Goal: Task Accomplishment & Management: Use online tool/utility

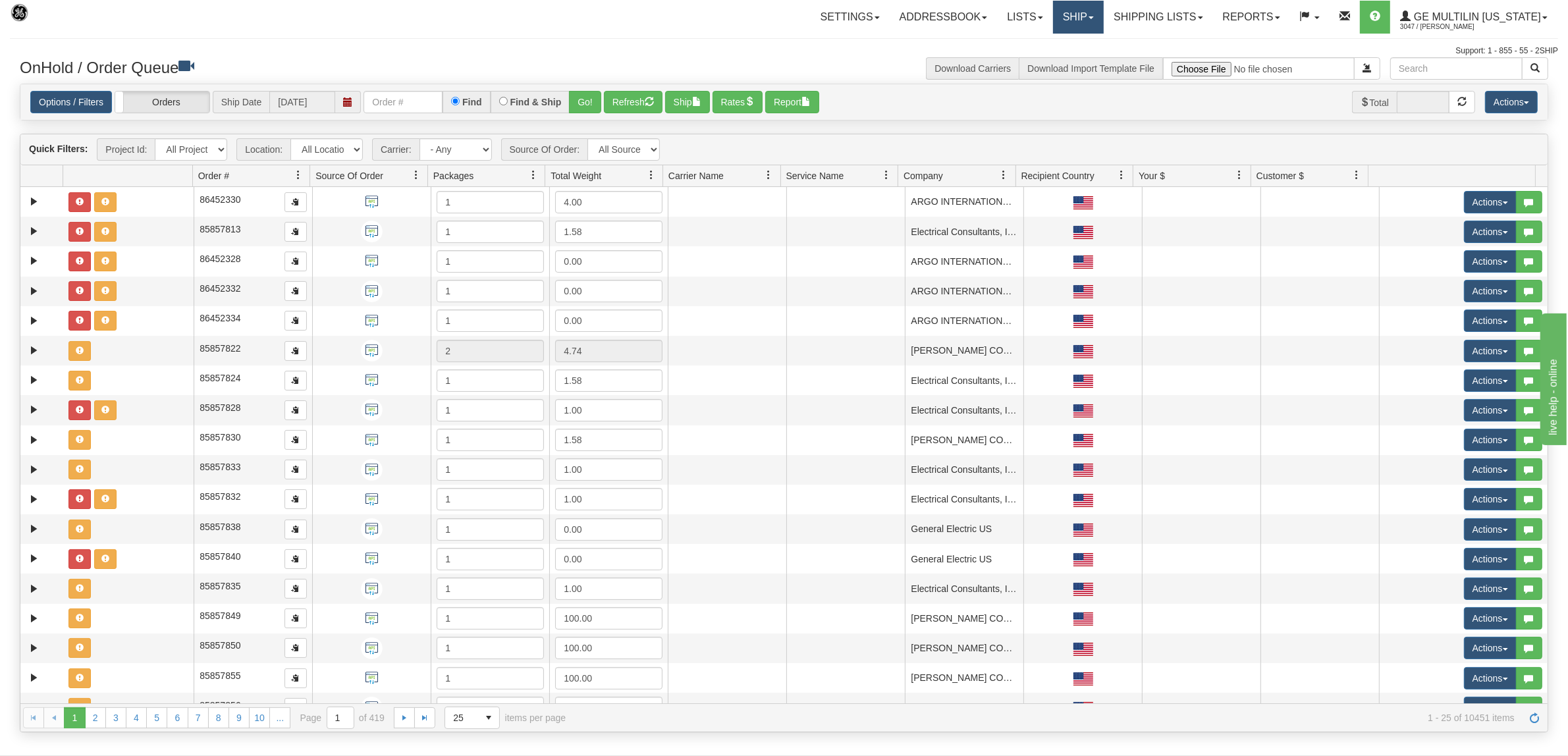
click at [1095, 14] on link "Ship" at bounding box center [1078, 17] width 51 height 33
click at [1062, 43] on link "Ship Screen" at bounding box center [1044, 46] width 119 height 17
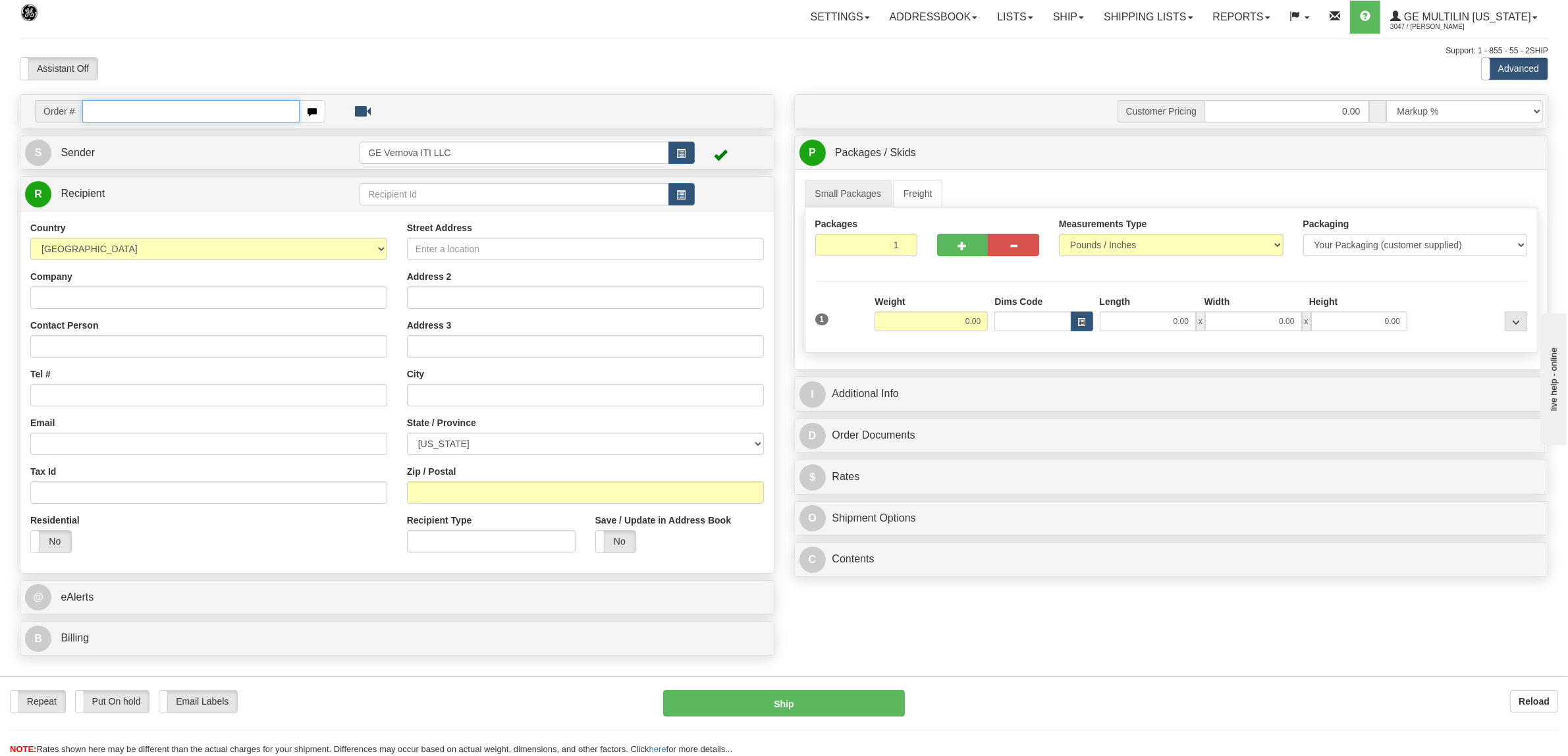
click at [143, 113] on input "text" at bounding box center [191, 111] width 216 height 22
type input "86691264"
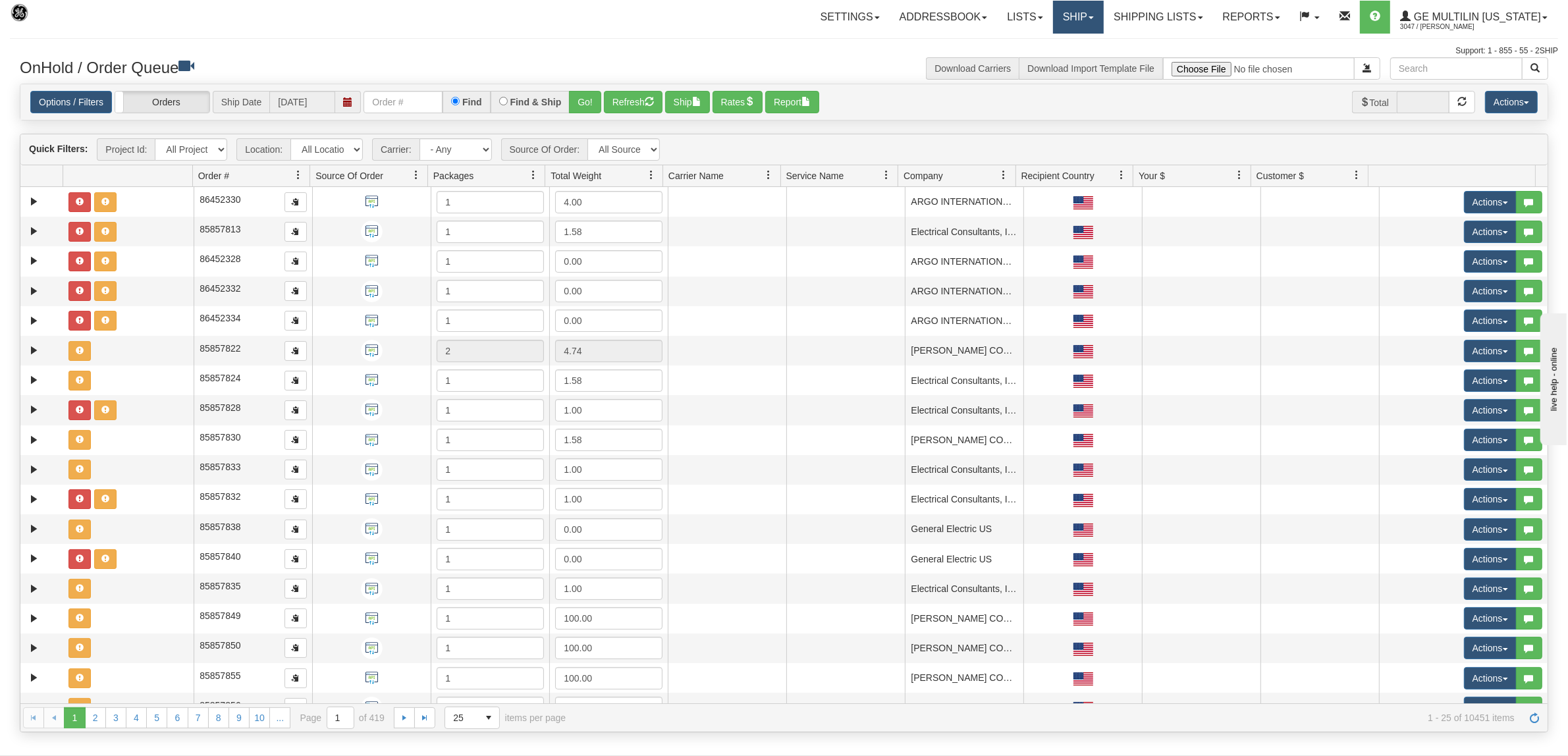
click at [1090, 30] on link "Ship" at bounding box center [1078, 17] width 51 height 33
click at [1026, 45] on span "Ship Screen" at bounding box center [1022, 46] width 50 height 11
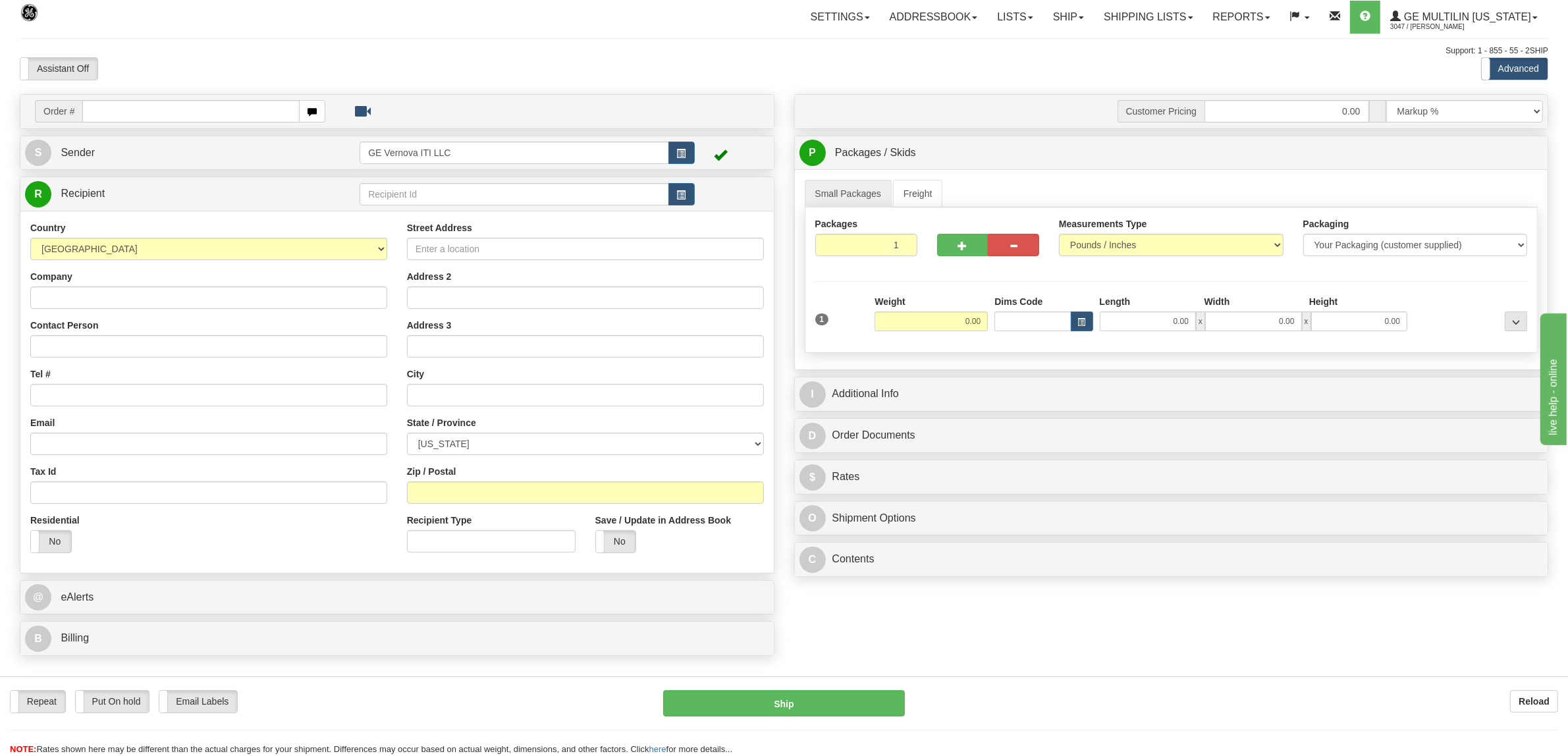
click at [153, 109] on input "text" at bounding box center [191, 111] width 216 height 22
type input "86691264"
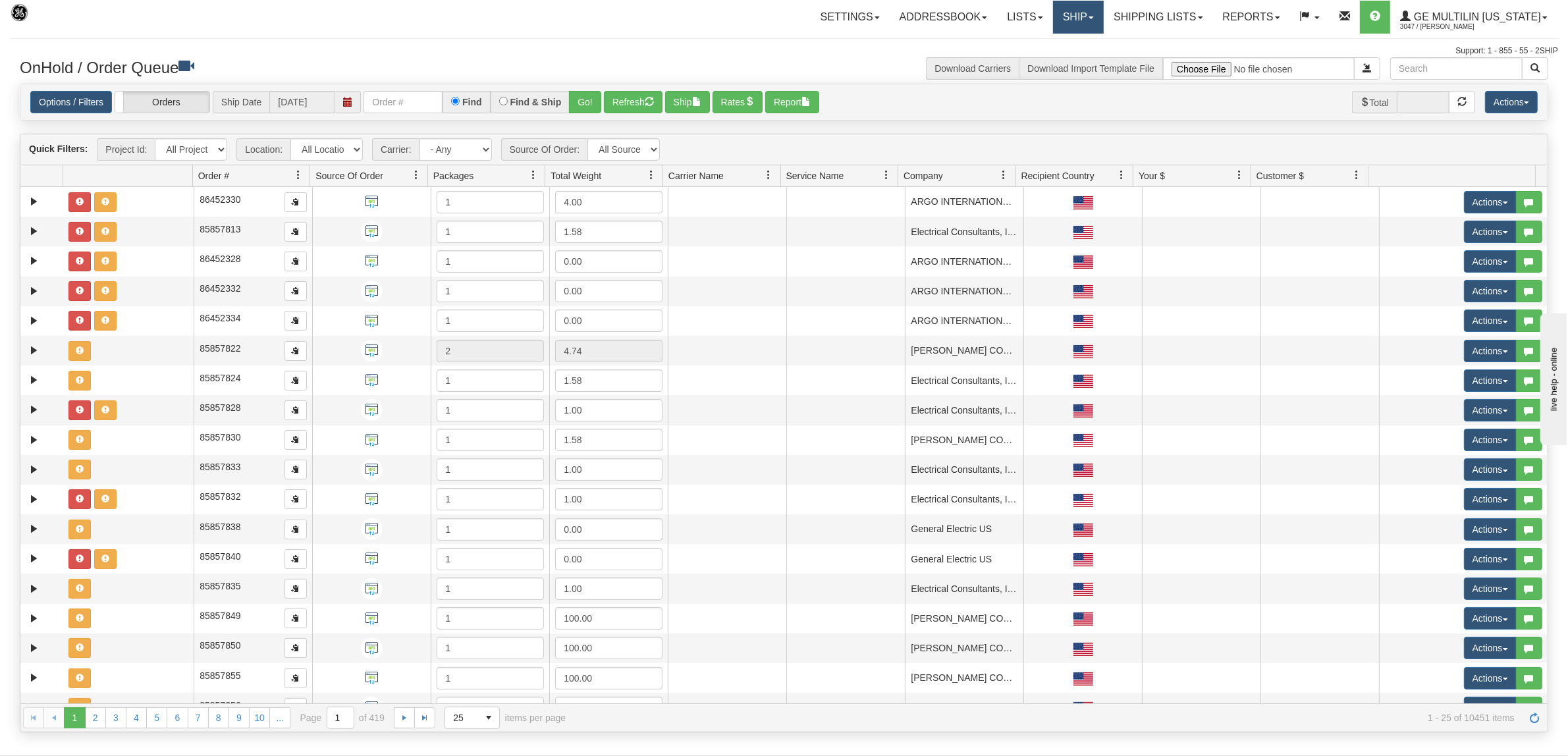
click at [1077, 14] on link "Ship" at bounding box center [1078, 17] width 51 height 33
click at [1062, 48] on link "Ship Screen" at bounding box center [1044, 46] width 119 height 17
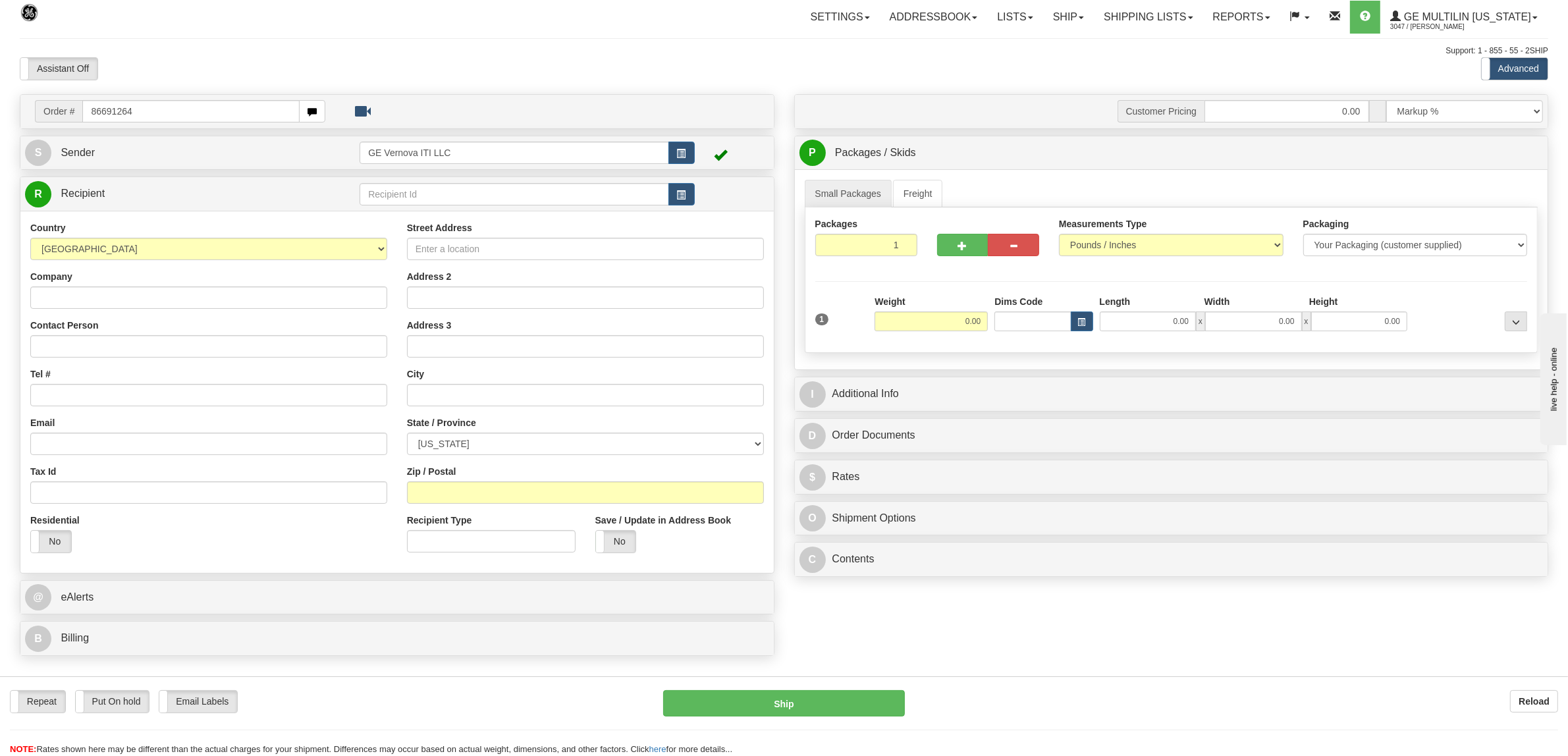
type input "86691264"
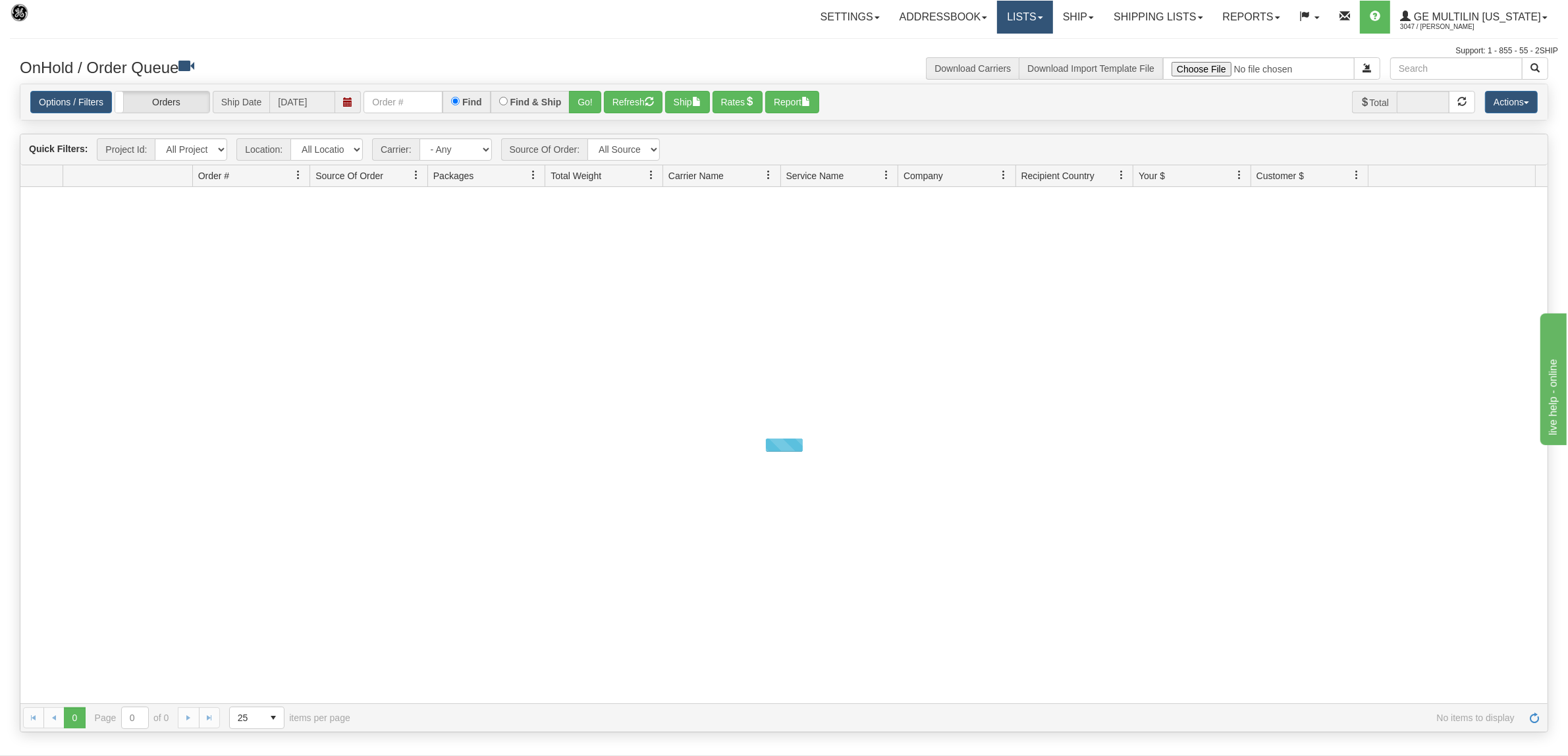
click at [1023, 12] on link "Lists" at bounding box center [1024, 17] width 55 height 33
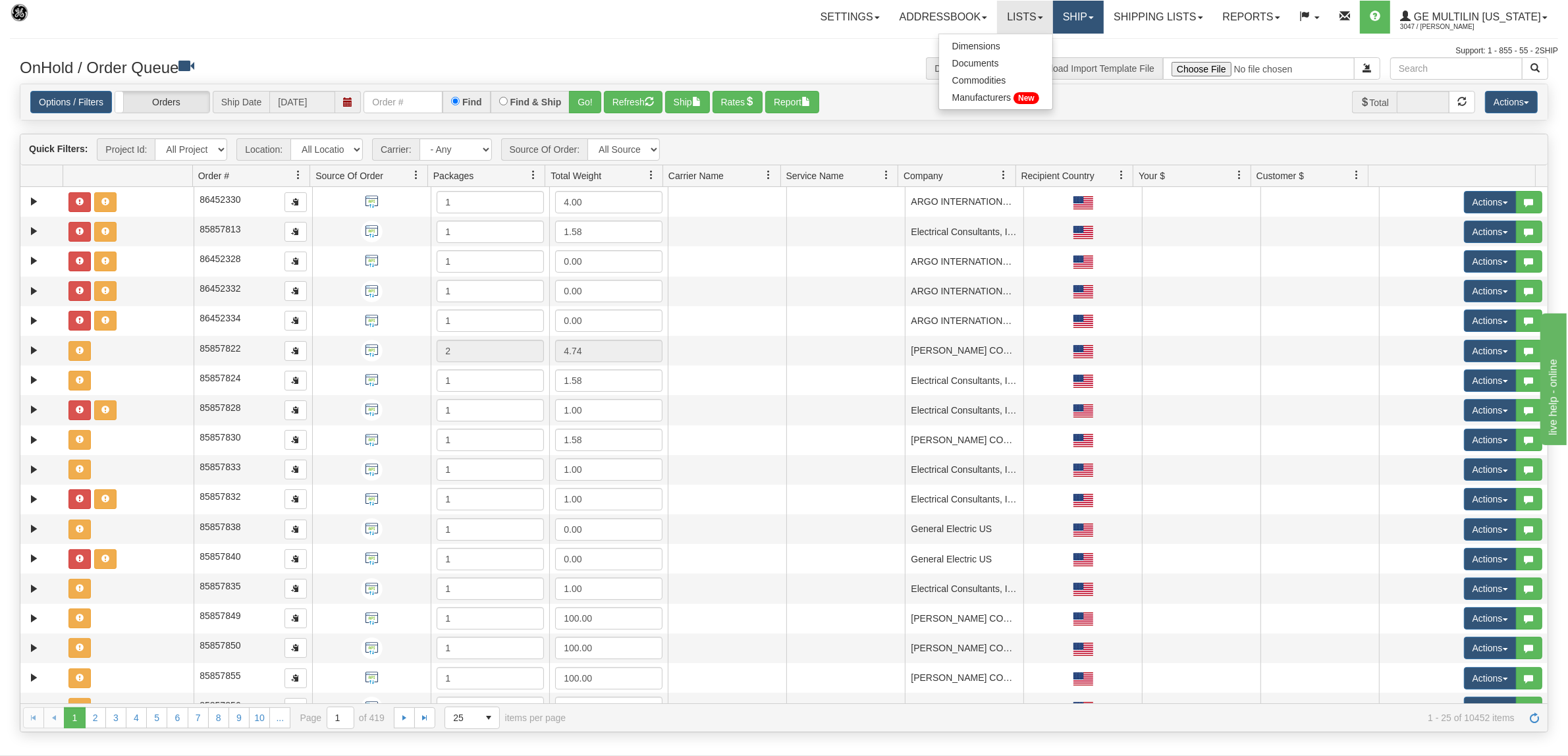
click at [1072, 10] on link "Ship" at bounding box center [1078, 17] width 51 height 33
click at [1047, 44] on span "Ship Screen" at bounding box center [1022, 46] width 50 height 11
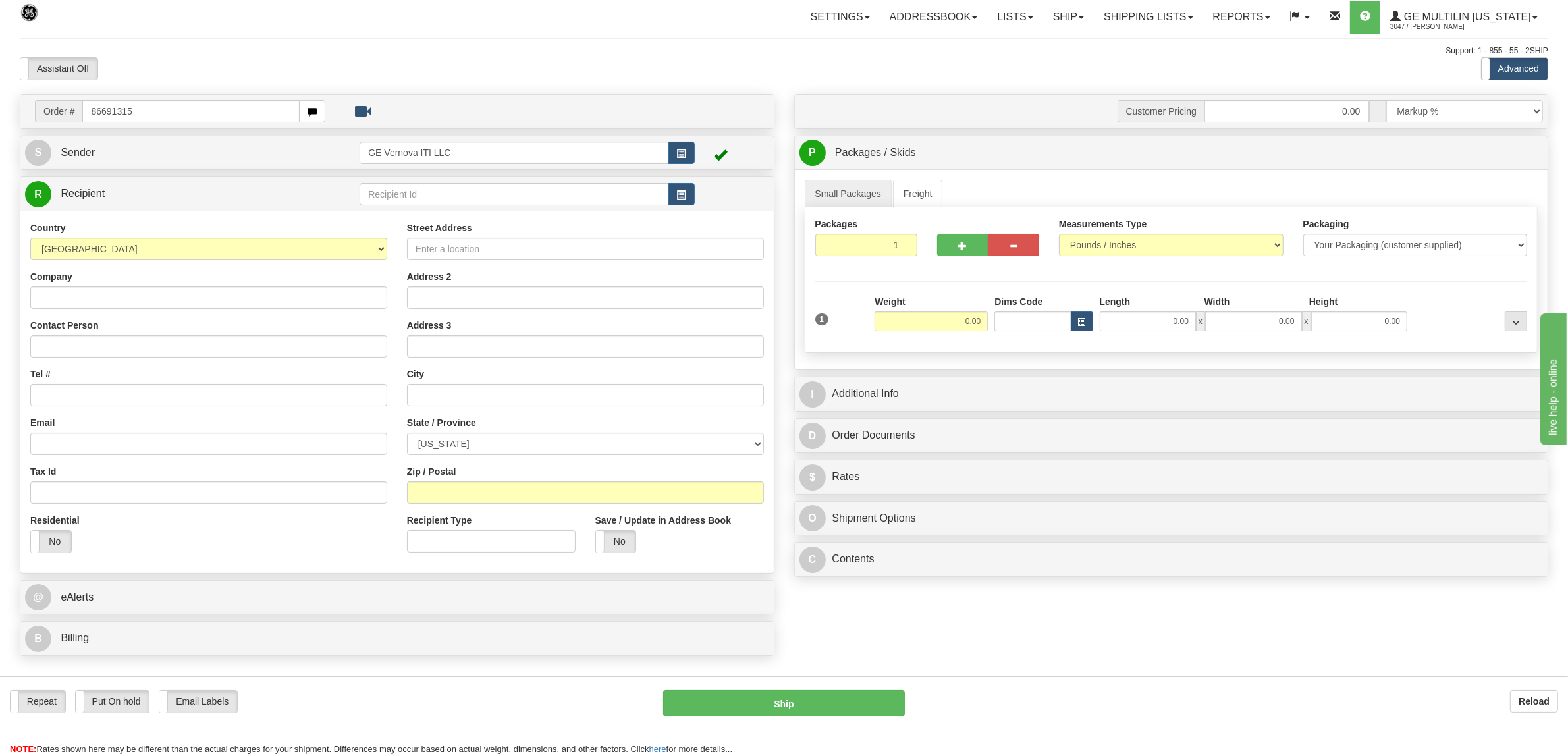
type input "86691315"
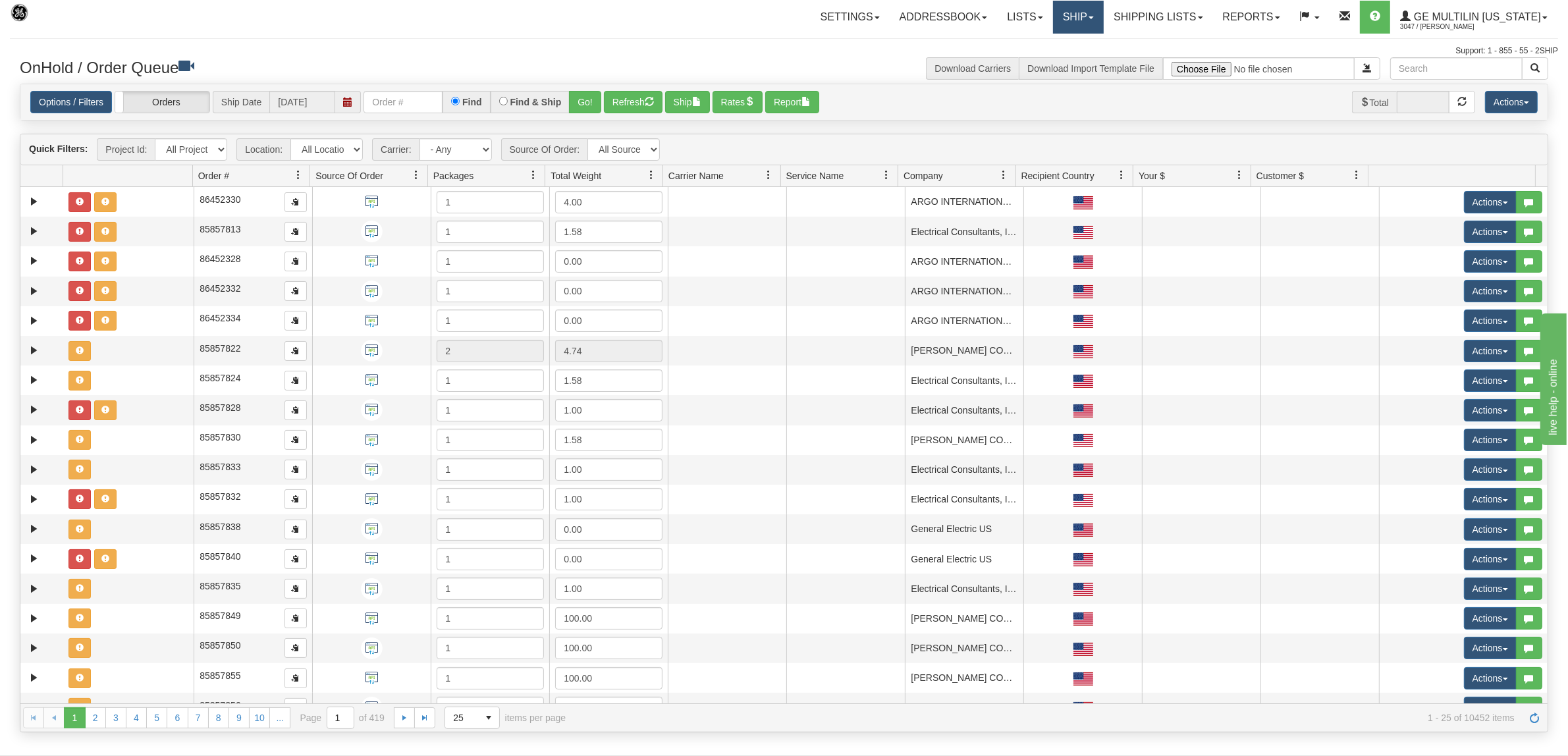
click at [1084, 21] on link "Ship" at bounding box center [1078, 17] width 51 height 33
click at [1059, 47] on link "Ship Screen" at bounding box center [1044, 46] width 119 height 17
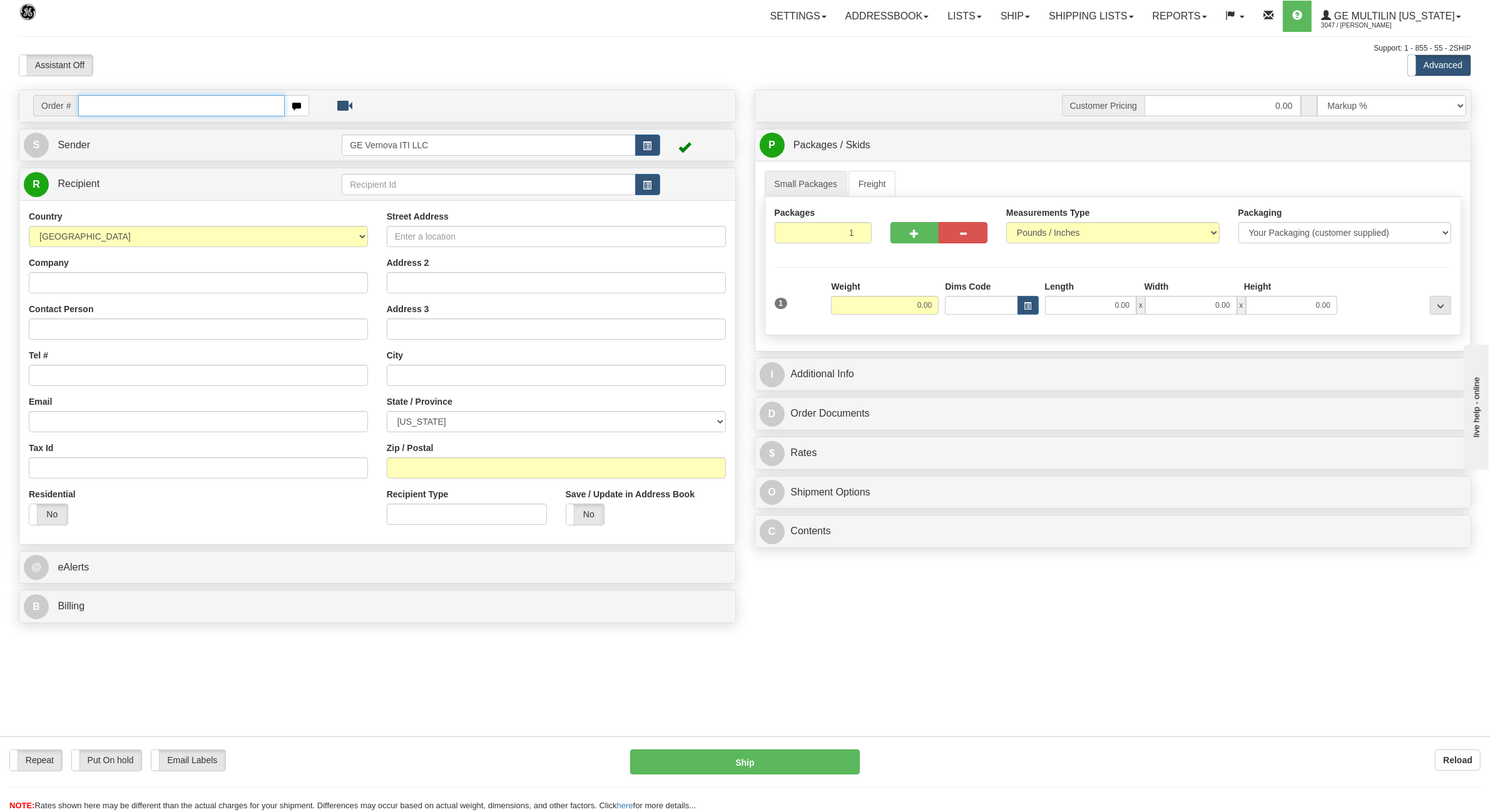
click at [120, 105] on input "text" at bounding box center [181, 105] width 206 height 21
click at [170, 102] on input "text" at bounding box center [181, 105] width 206 height 21
paste input "86691315"
type input "86691315"
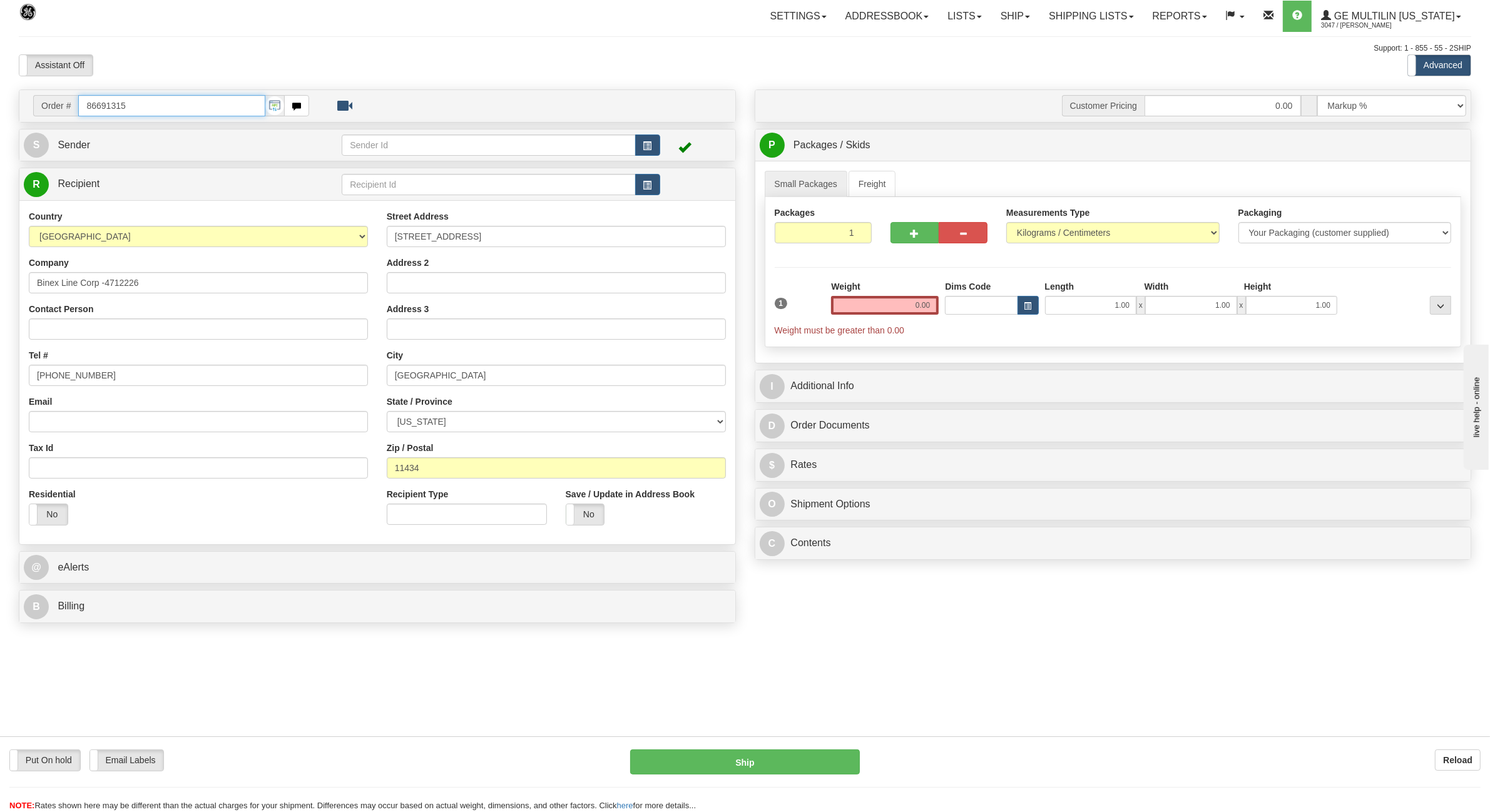
drag, startPoint x: 157, startPoint y: 108, endPoint x: 12, endPoint y: 116, distance: 145.2
click at [12, 116] on div "Order # 86691315 S" at bounding box center [377, 359] width 736 height 540
paste input "21"
type input "86691321"
